Goal: Task Accomplishment & Management: Use online tool/utility

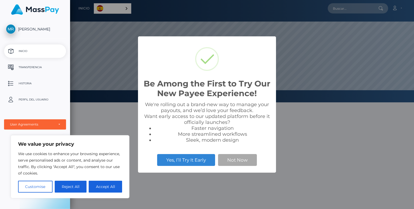
scroll to position [102, 344]
click at [234, 163] on button "Not Now" at bounding box center [237, 160] width 39 height 12
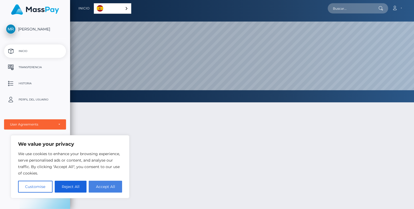
click at [104, 184] on button "Accept All" at bounding box center [105, 187] width 33 height 12
checkbox input "true"
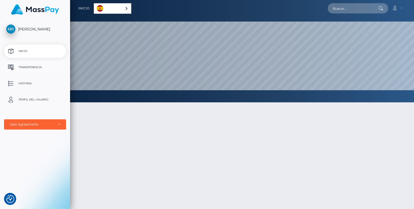
click at [35, 66] on p "Transferencia" at bounding box center [35, 67] width 58 height 8
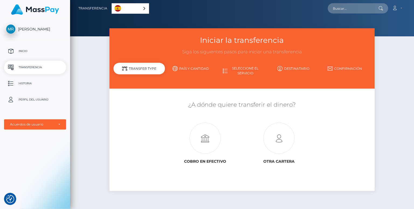
click at [293, 71] on link "Destinatario" at bounding box center [292, 68] width 51 height 9
click at [293, 68] on link "Destinatario" at bounding box center [292, 68] width 51 height 9
click at [276, 136] on icon at bounding box center [278, 138] width 73 height 31
click at [204, 145] on icon at bounding box center [204, 138] width 73 height 31
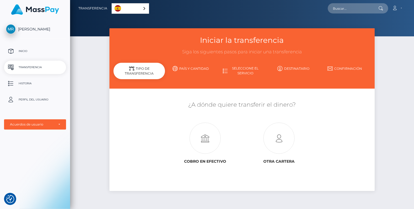
click at [191, 68] on link "País y cantidad" at bounding box center [190, 68] width 51 height 9
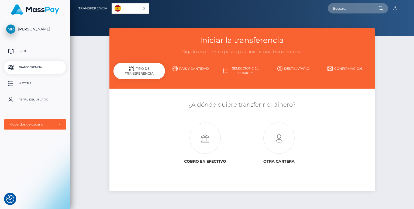
click at [191, 68] on link "País y cantidad" at bounding box center [190, 68] width 51 height 9
click at [257, 67] on link "Seleccione el servicio" at bounding box center [241, 71] width 51 height 14
click at [321, 68] on link "Confirmación" at bounding box center [344, 68] width 51 height 9
click at [345, 66] on link "Confirmación" at bounding box center [344, 68] width 51 height 9
click at [26, 79] on link "Historia" at bounding box center [35, 83] width 62 height 13
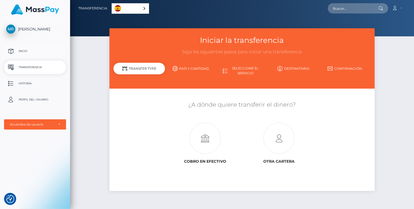
click at [28, 52] on p "Inicio" at bounding box center [35, 51] width 58 height 8
click at [28, 48] on p "Inicio" at bounding box center [35, 51] width 58 height 8
